Goal: Task Accomplishment & Management: Manage account settings

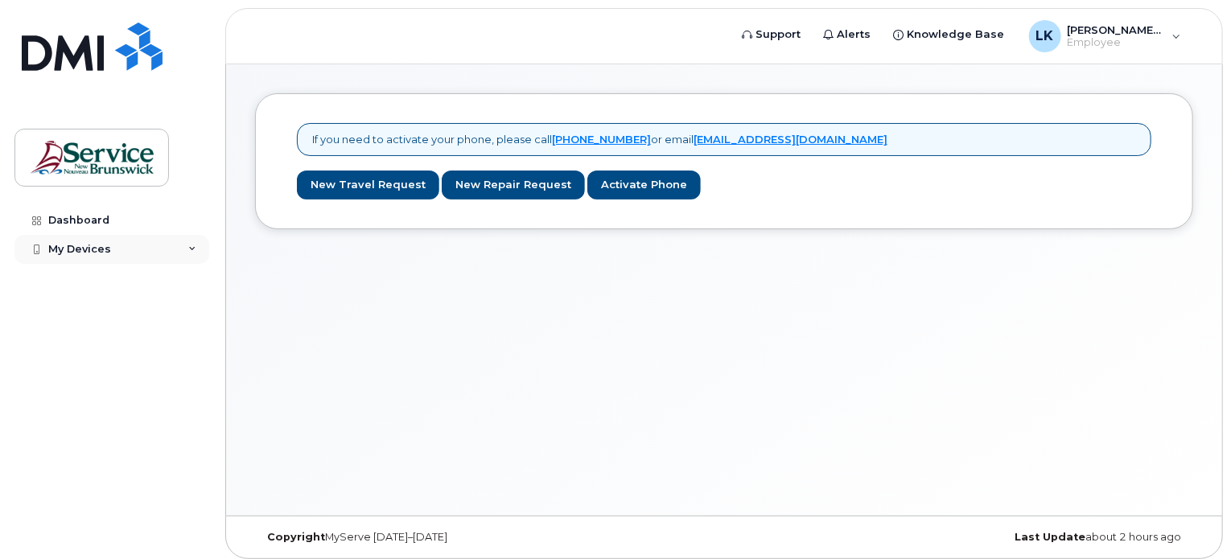
click at [55, 248] on div "My Devices" at bounding box center [79, 249] width 63 height 13
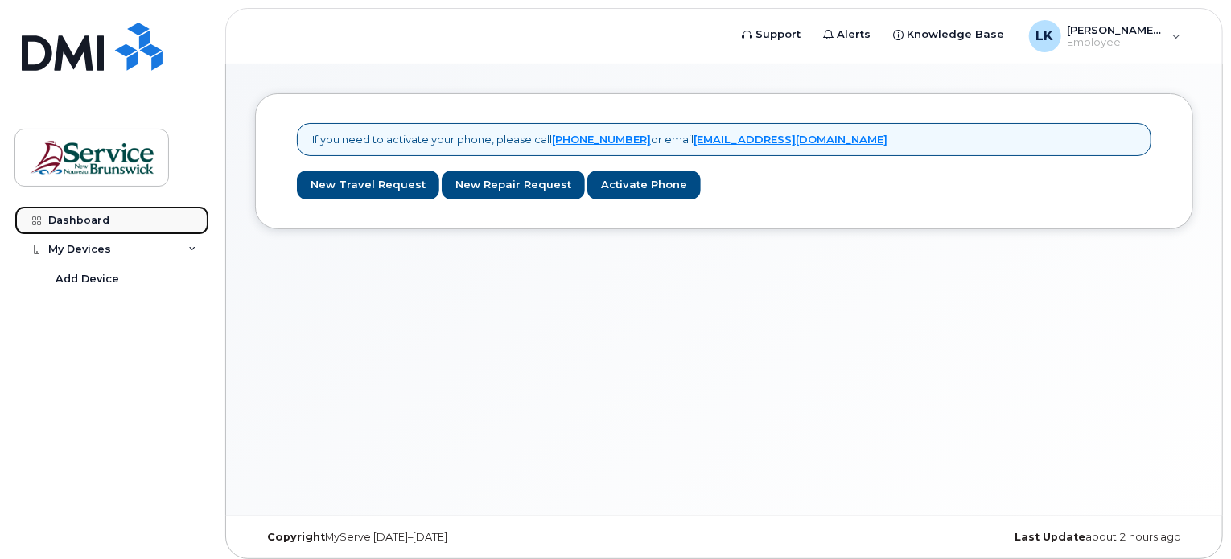
click at [84, 218] on div "Dashboard" at bounding box center [78, 220] width 61 height 13
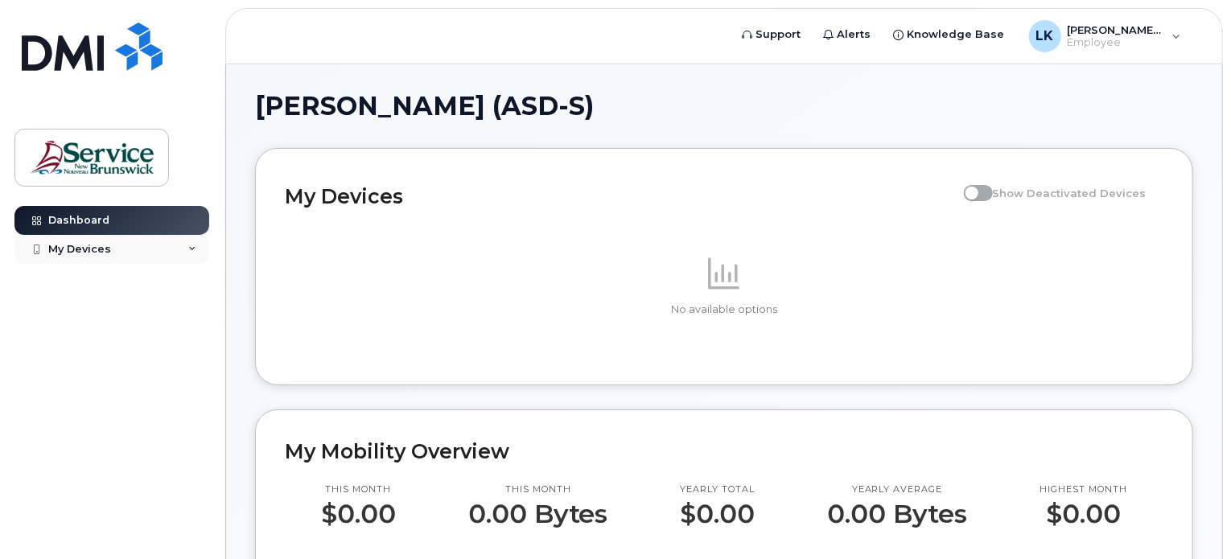
click at [76, 244] on div "My Devices" at bounding box center [79, 249] width 63 height 13
click at [71, 277] on div "Add Device" at bounding box center [88, 279] width 64 height 14
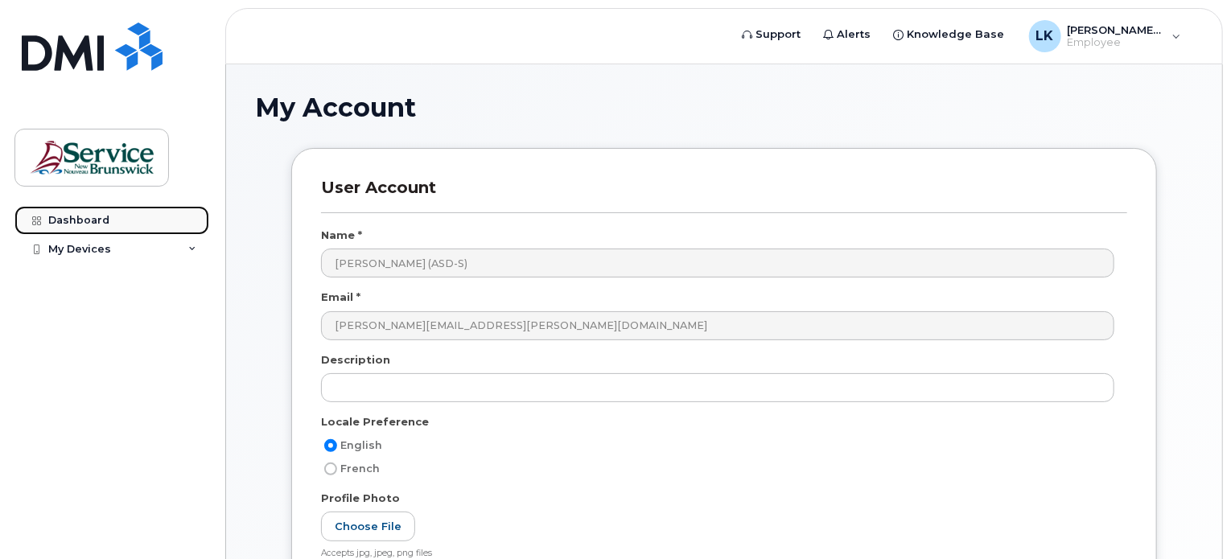
click at [64, 218] on div "Dashboard" at bounding box center [78, 220] width 61 height 13
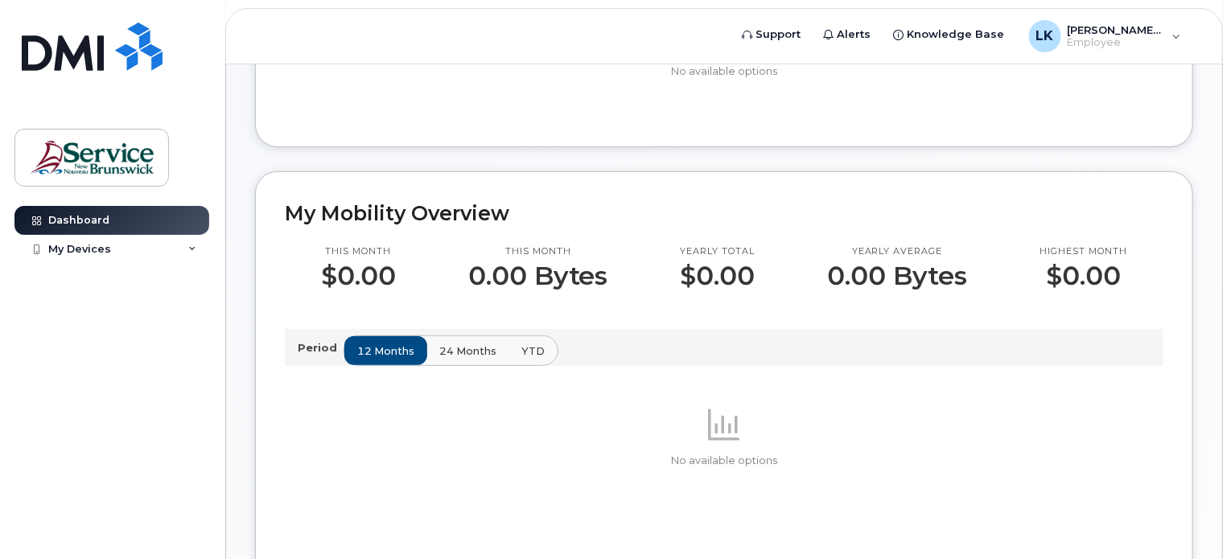
scroll to position [241, 0]
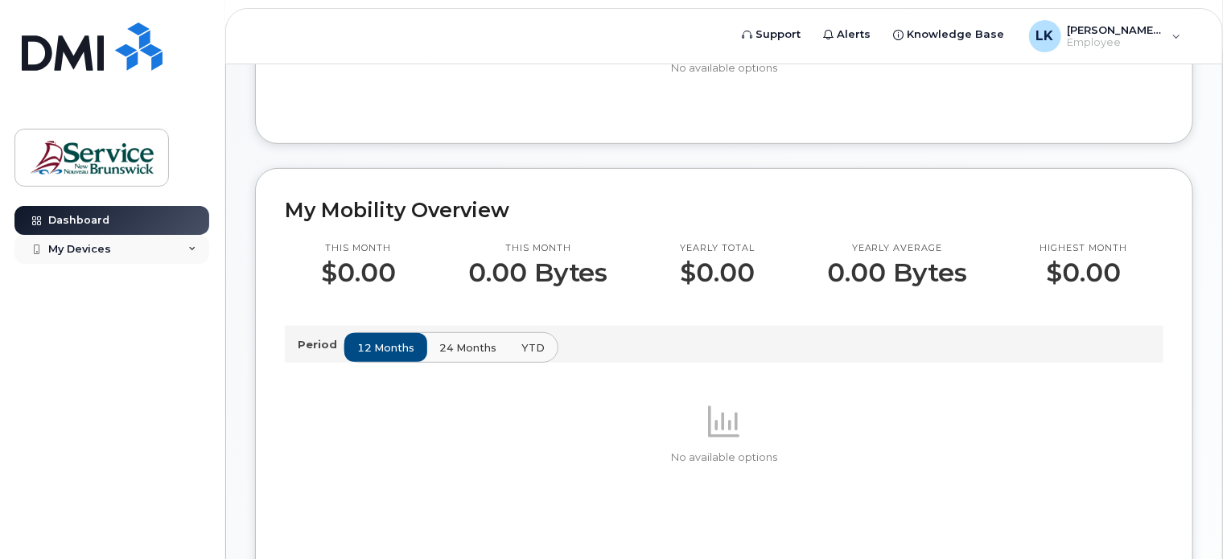
click at [78, 247] on div "My Devices" at bounding box center [79, 249] width 63 height 13
click at [34, 221] on icon at bounding box center [36, 220] width 9 height 9
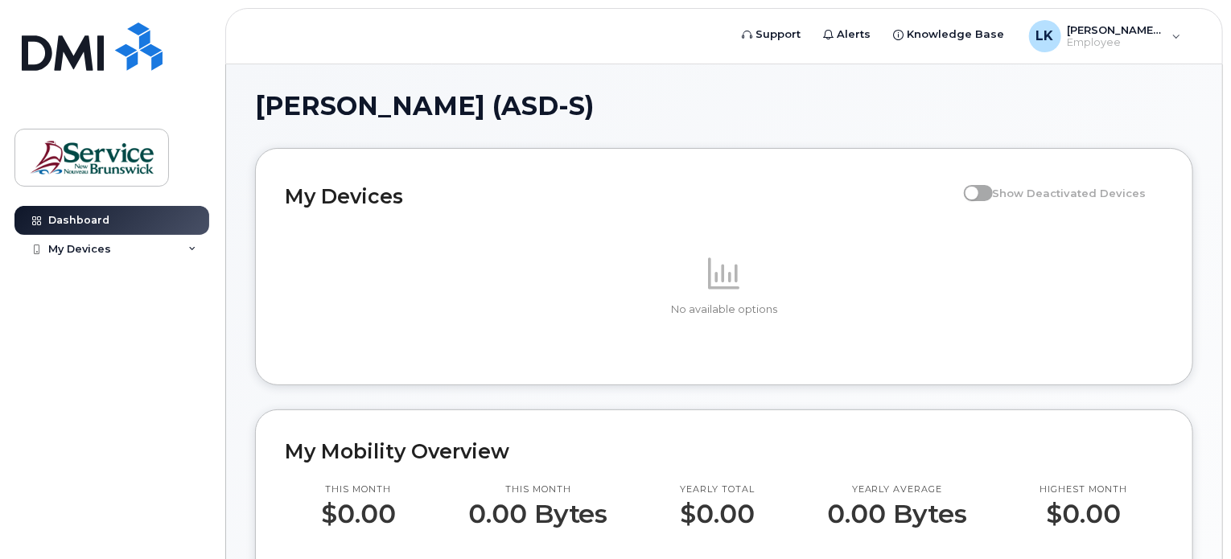
click at [35, 248] on icon at bounding box center [36, 249] width 9 height 9
click at [56, 278] on div "Add Device" at bounding box center [88, 279] width 64 height 14
